Goal: Task Accomplishment & Management: Use online tool/utility

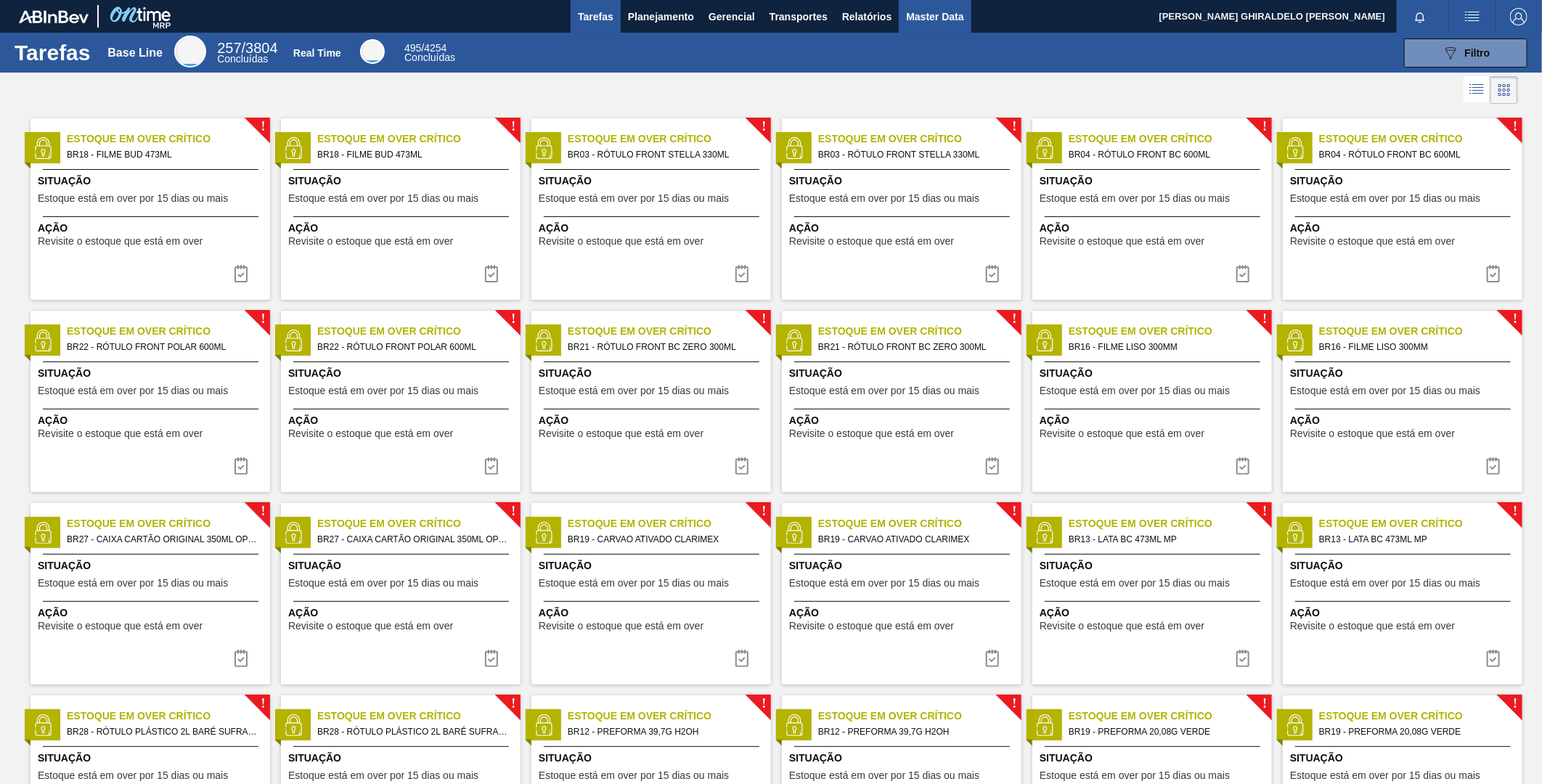
click at [899, 14] on button "Master Data" at bounding box center [935, 16] width 72 height 32
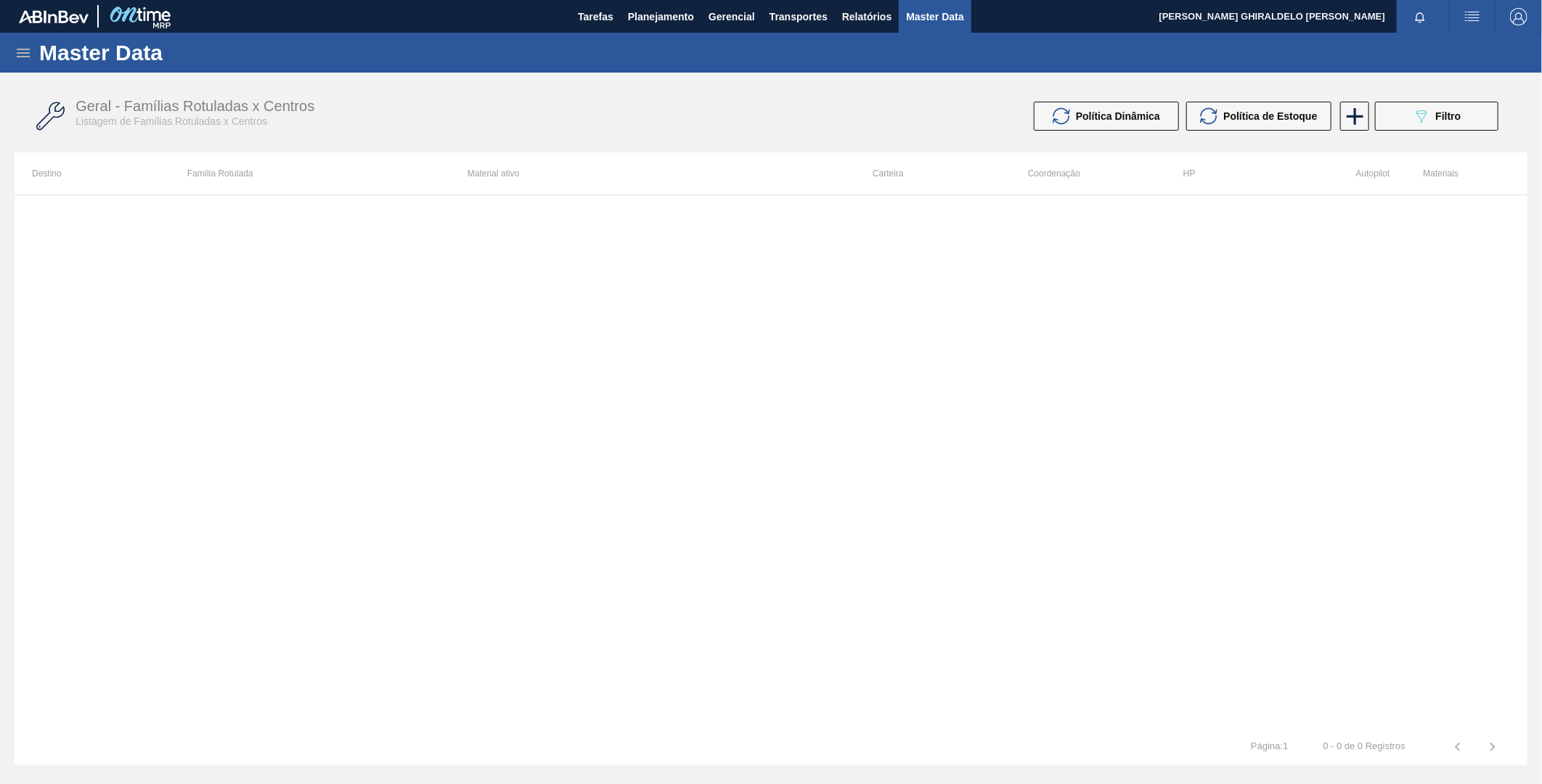
click at [10, 55] on div "Master Data" at bounding box center [771, 52] width 1542 height 40
click at [24, 52] on icon at bounding box center [22, 52] width 17 height 17
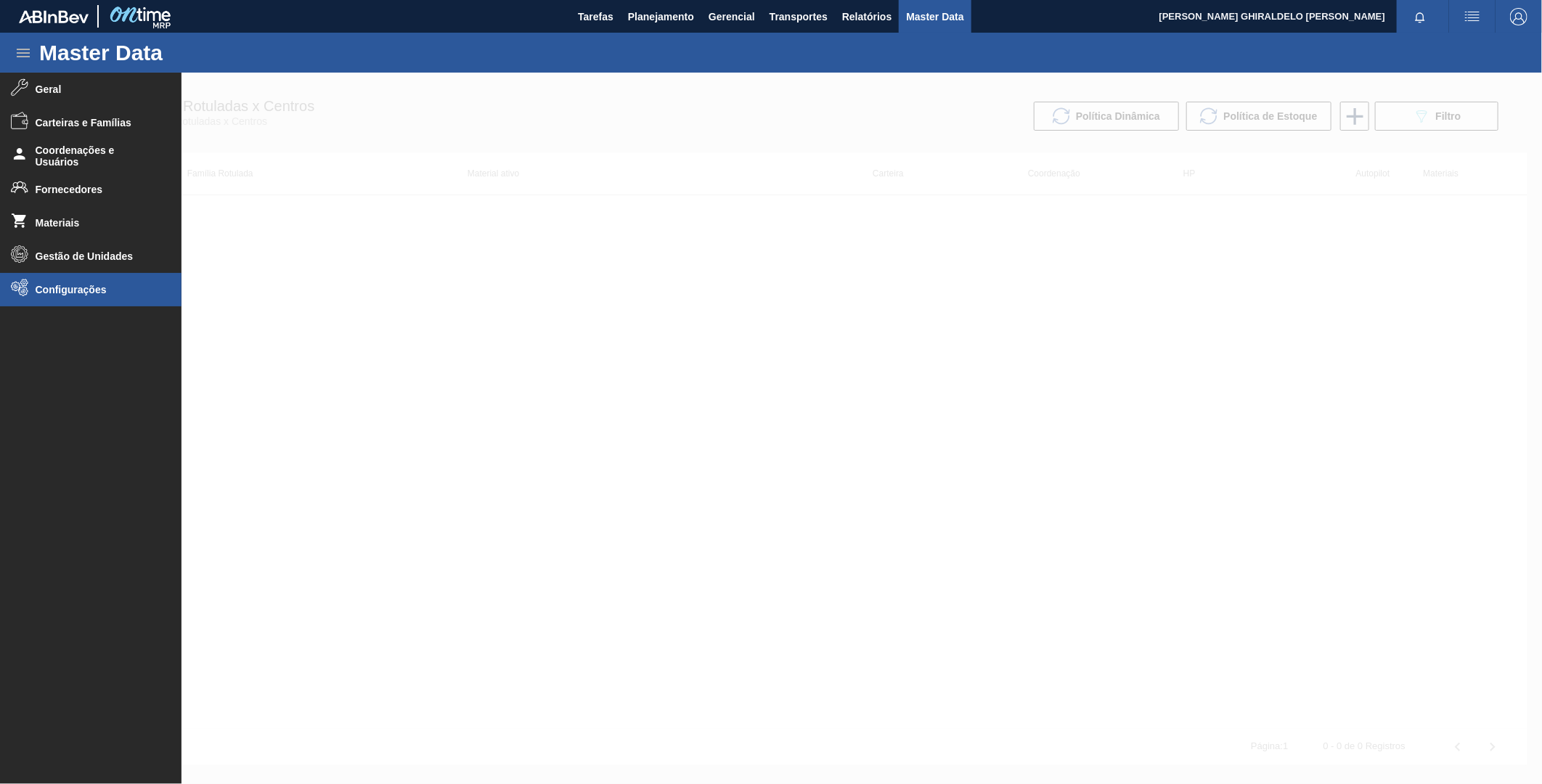
click at [82, 278] on li "Configurações" at bounding box center [90, 289] width 182 height 33
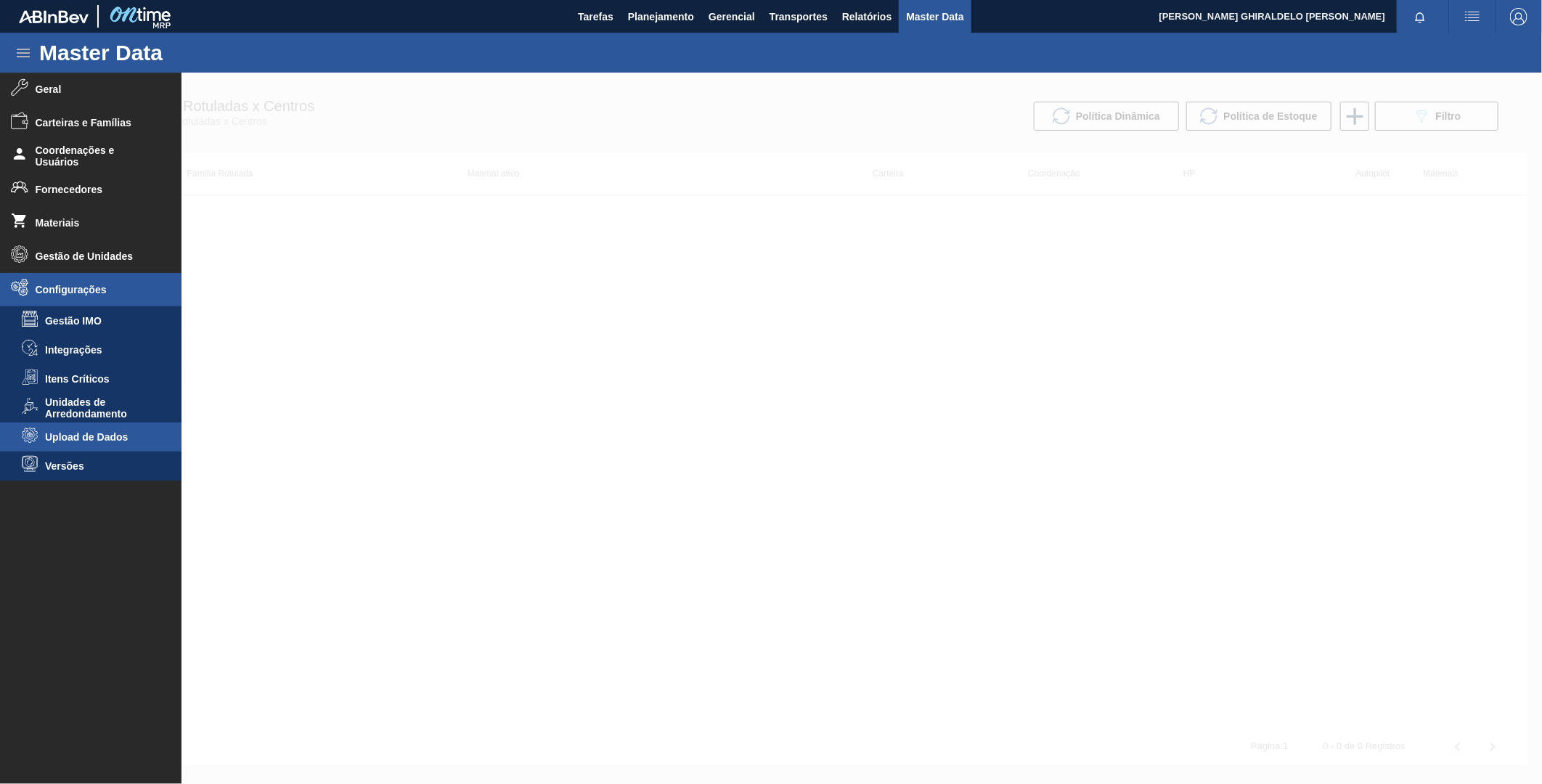
click at [103, 446] on li "Upload de Dados" at bounding box center [90, 437] width 182 height 29
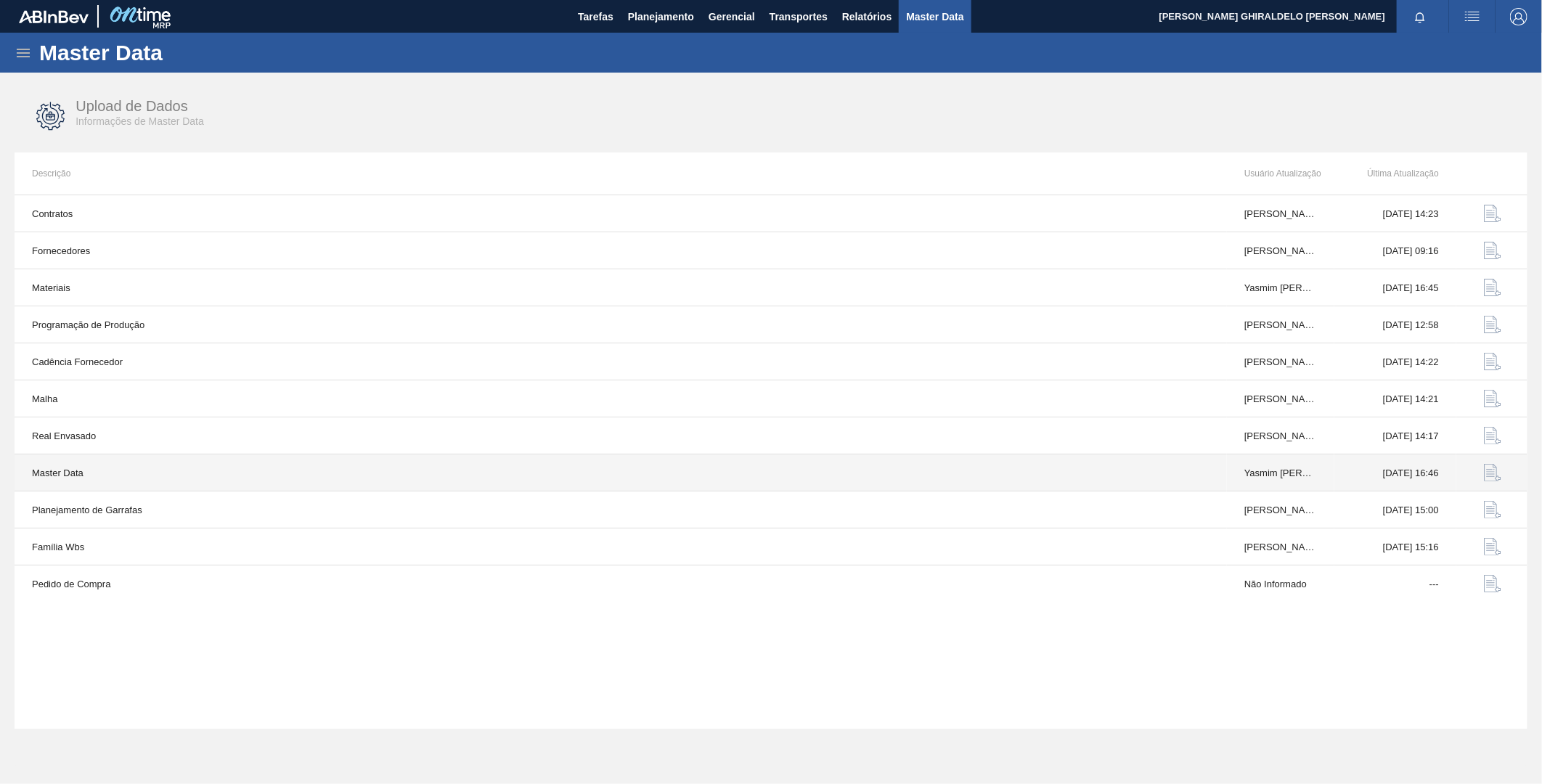
click at [1483, 479] on button "button" at bounding box center [1493, 472] width 35 height 35
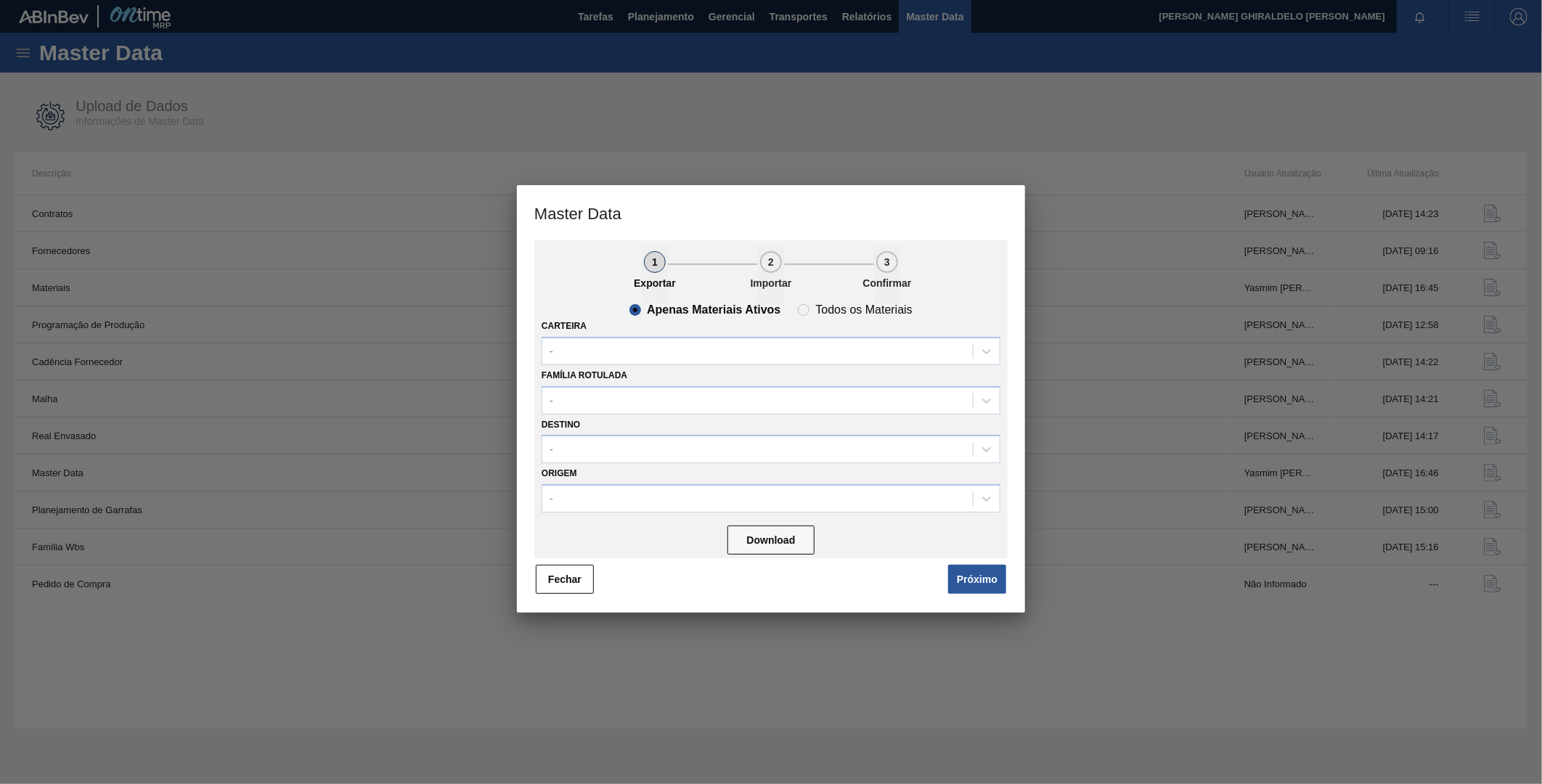
click at [604, 335] on div "Carteira -" at bounding box center [771, 340] width 458 height 49
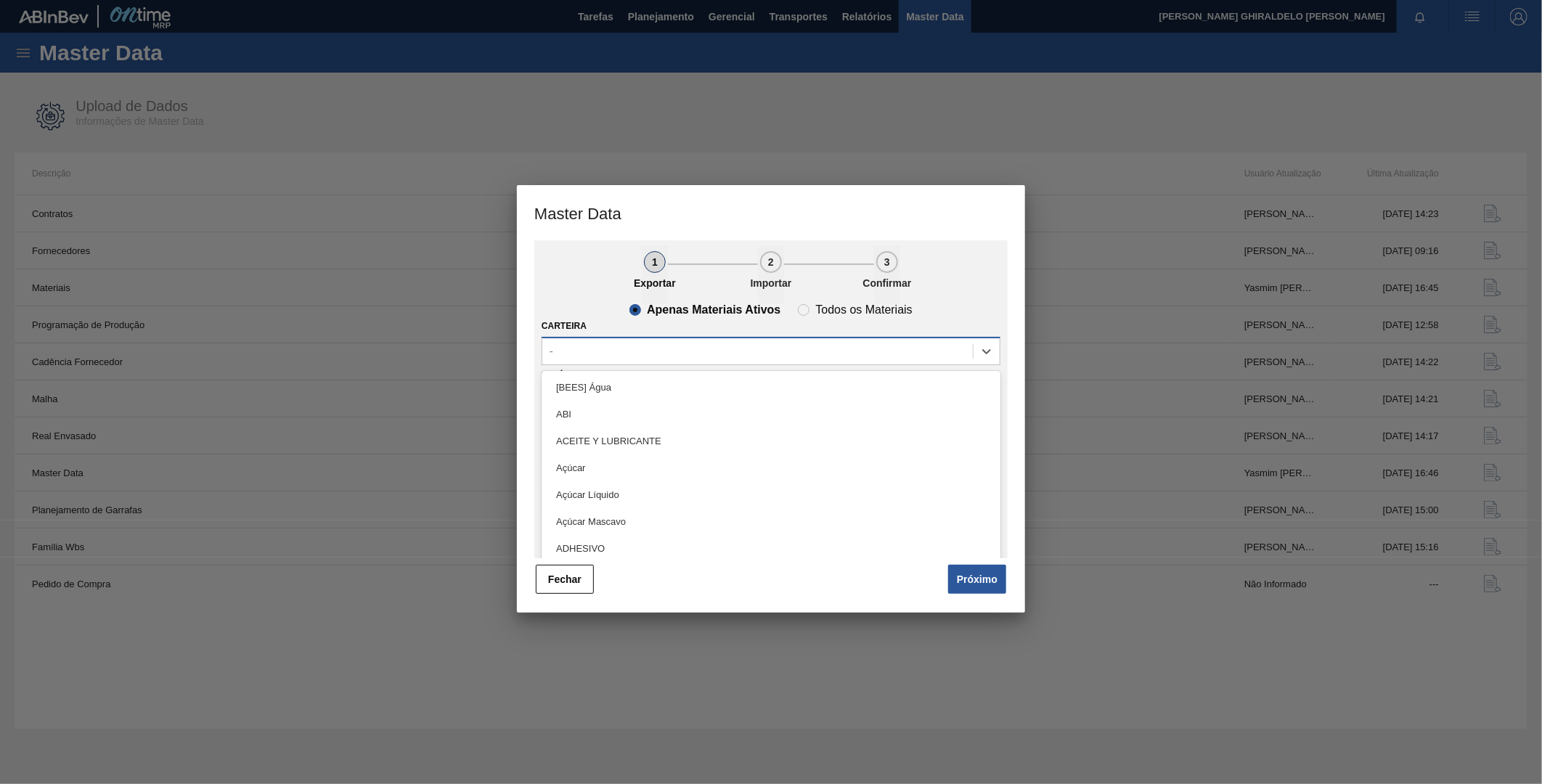
click at [606, 345] on div "-" at bounding box center [758, 351] width 431 height 21
type input "m"
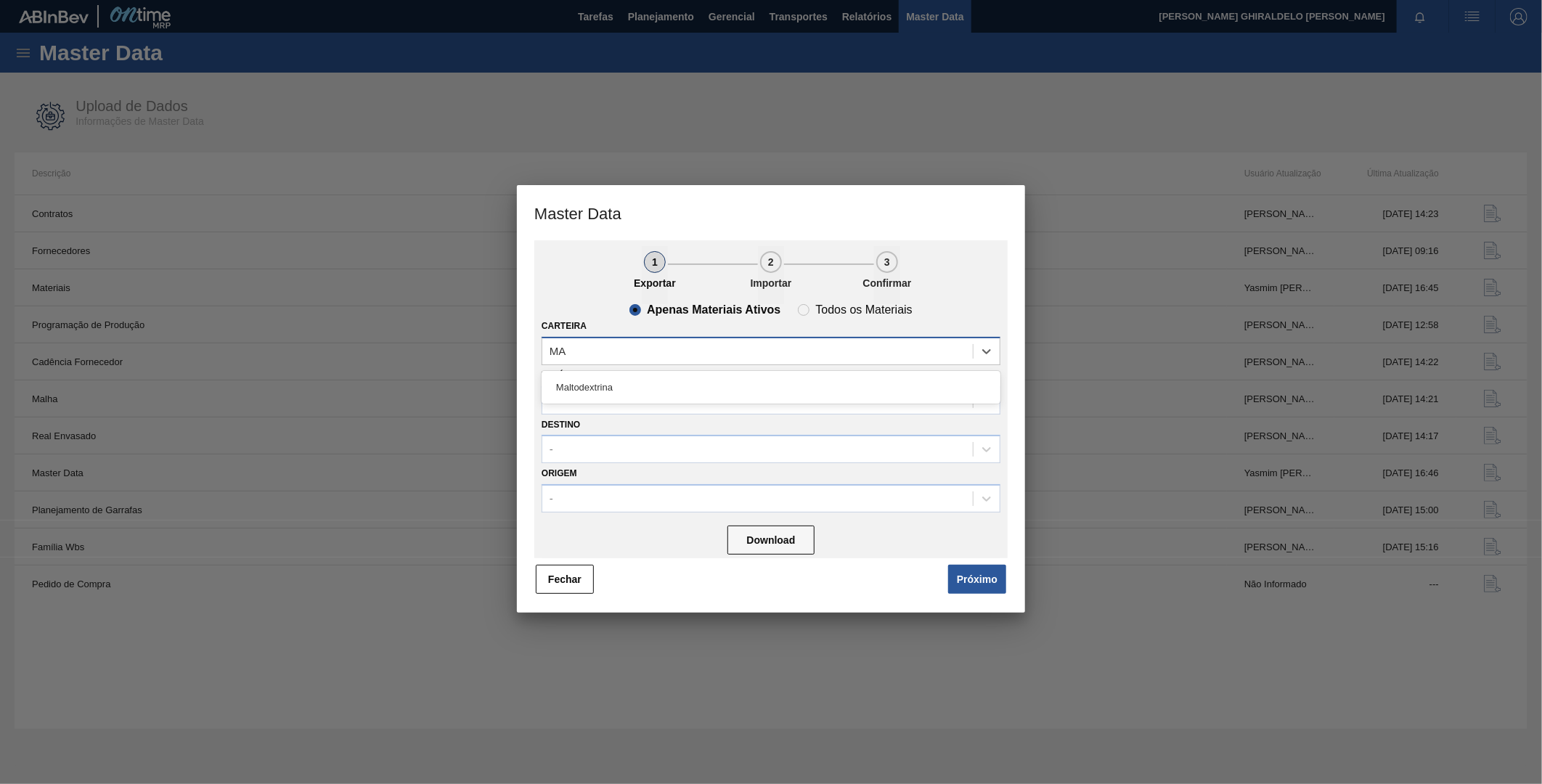
type input "M"
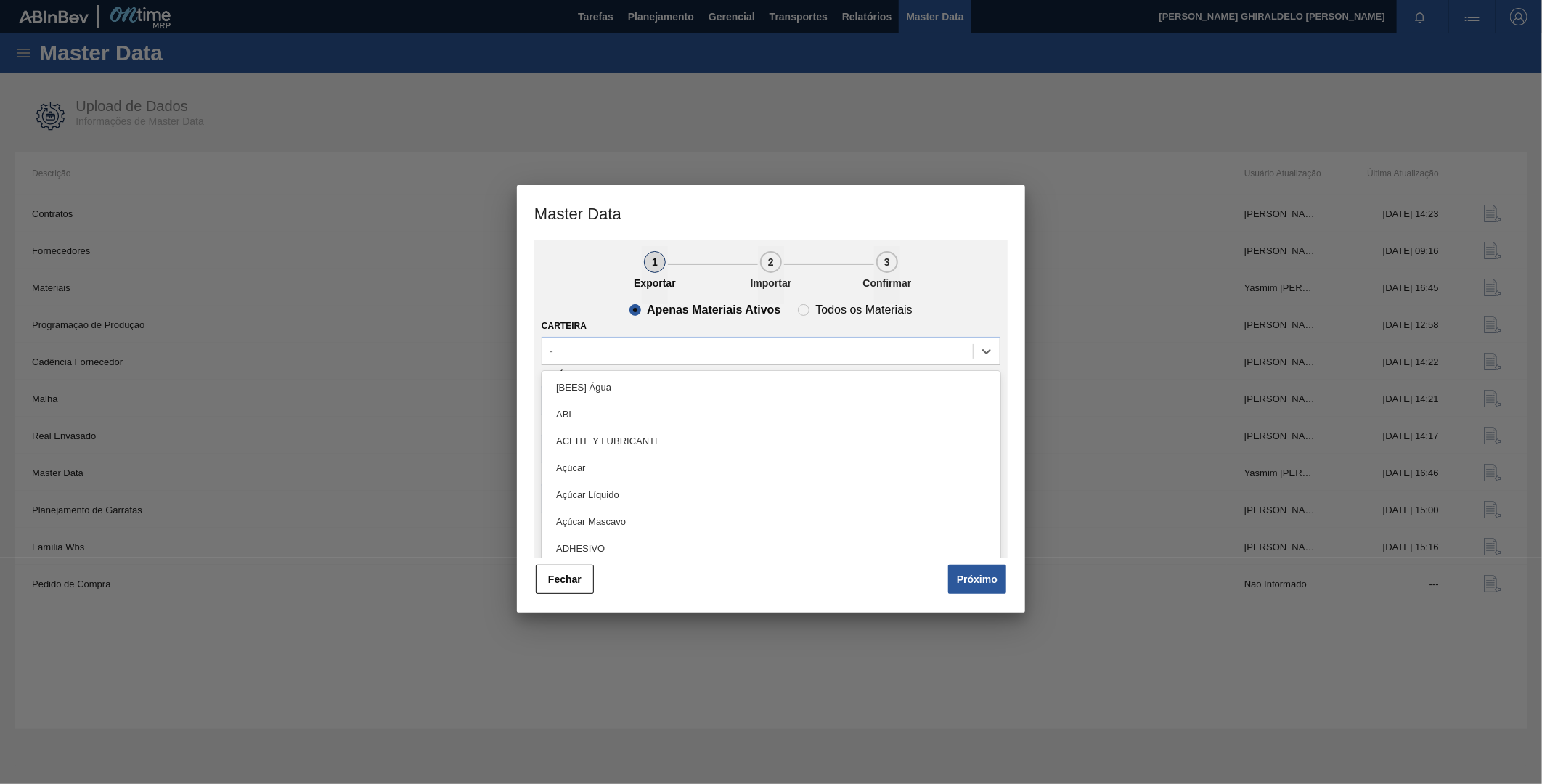
click at [617, 288] on ul "1 Exportar 2 Importar 3 Confirmar" at bounding box center [771, 275] width 474 height 58
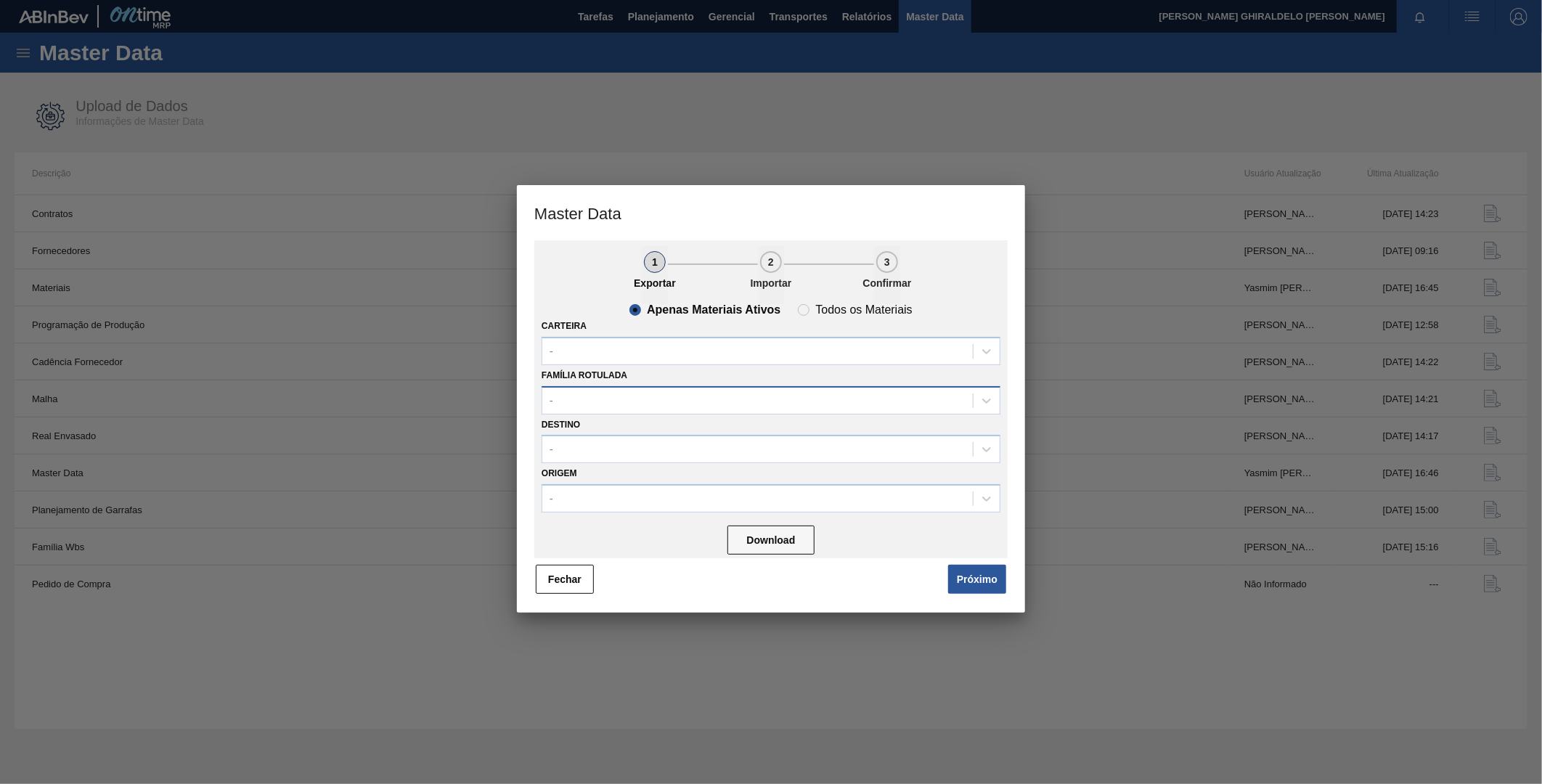
click at [592, 393] on div "-" at bounding box center [758, 400] width 431 height 21
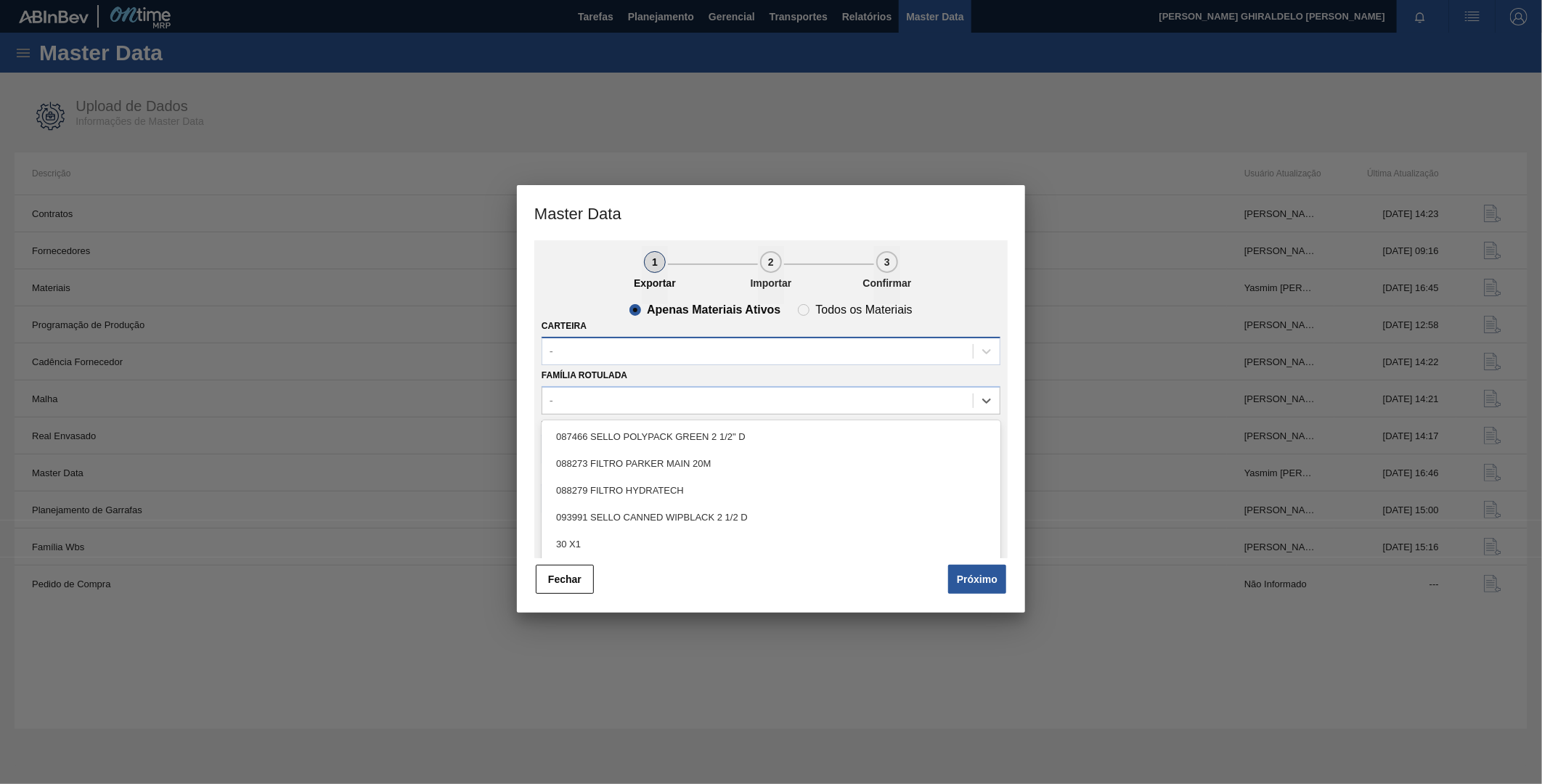
click at [606, 352] on div "-" at bounding box center [758, 351] width 431 height 21
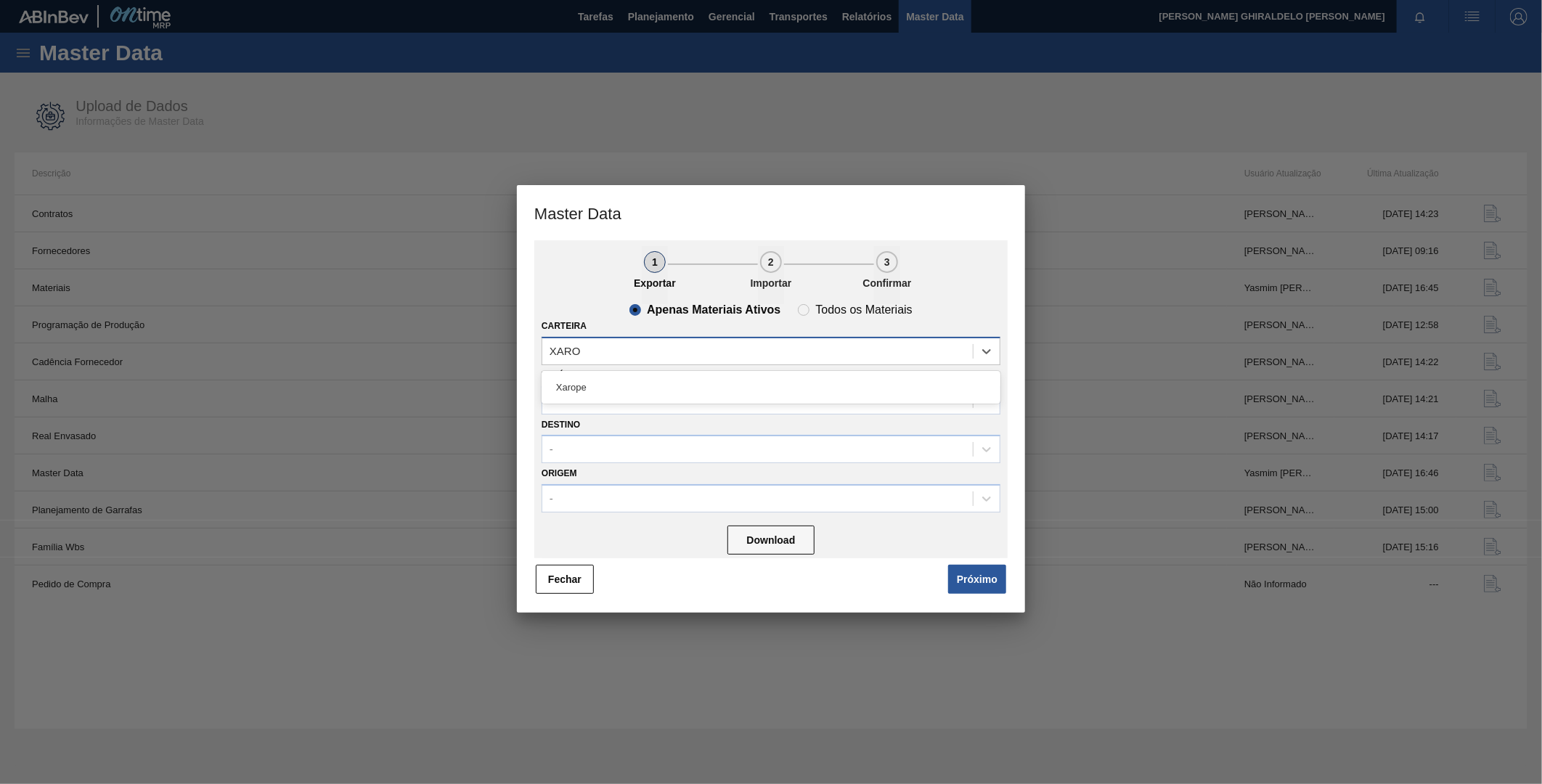
type input "XAROP"
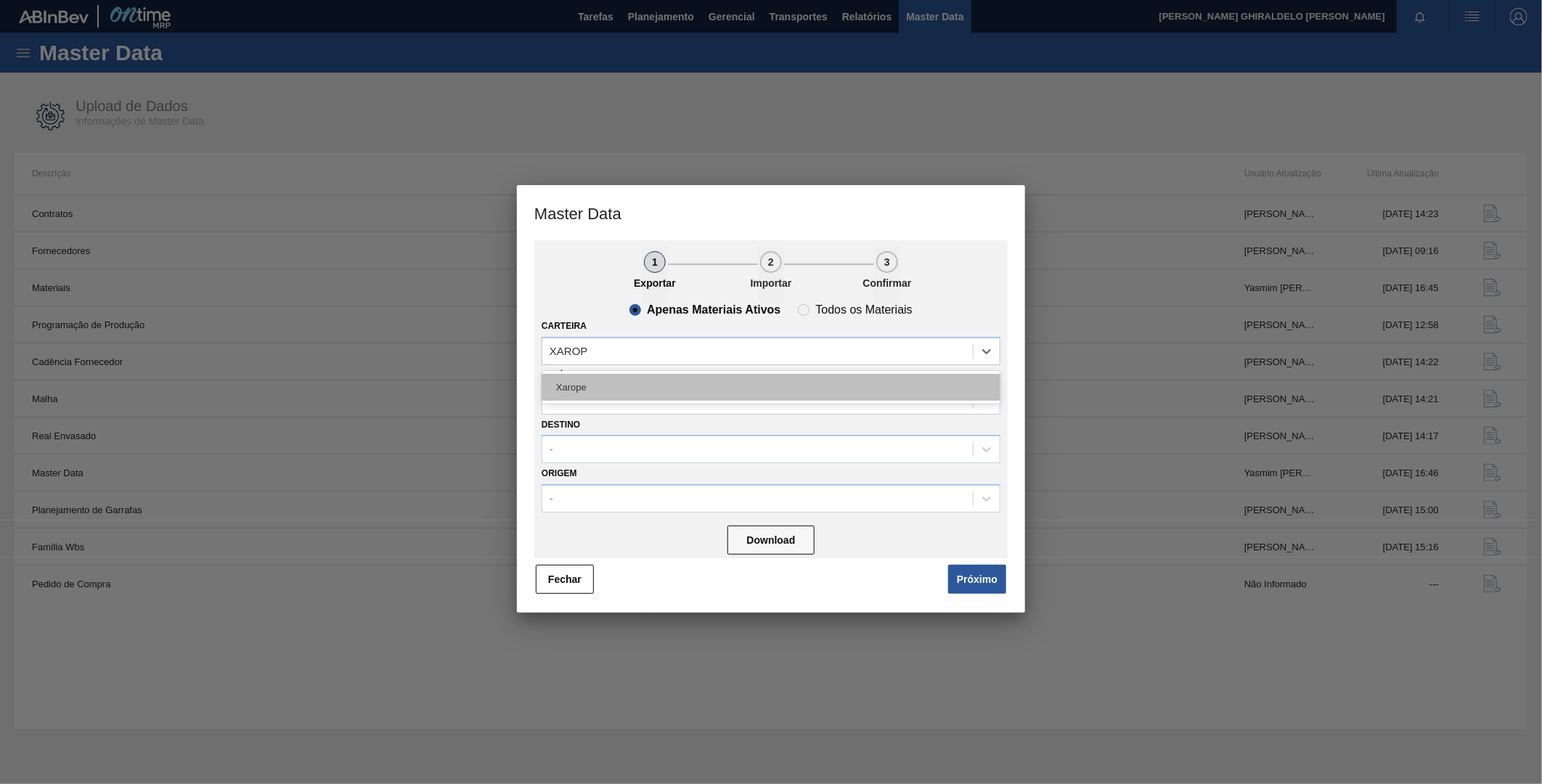
click at [586, 379] on div "Xarope" at bounding box center [771, 388] width 458 height 27
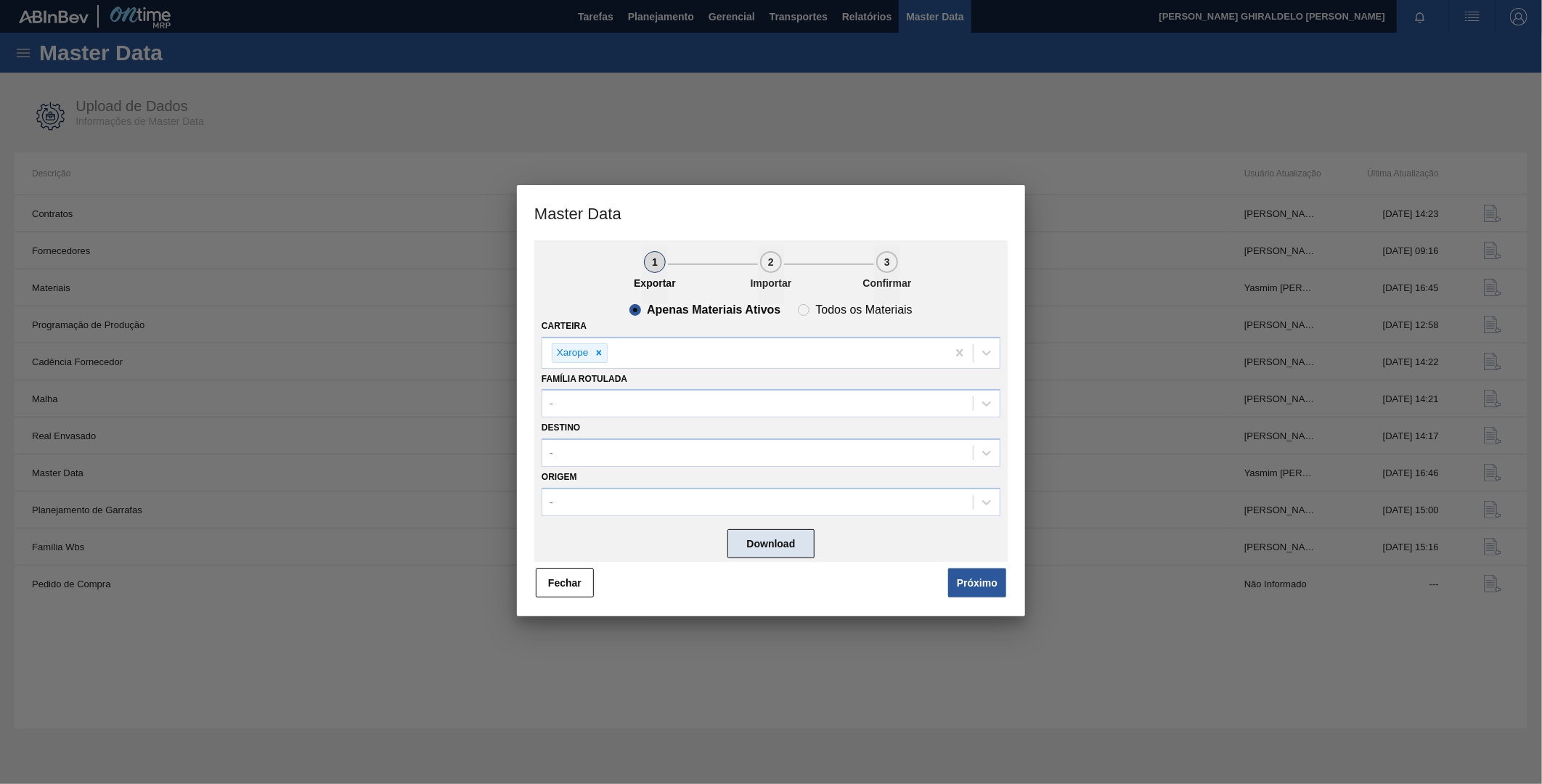
click at [807, 542] on button "Download" at bounding box center [770, 543] width 87 height 29
